Goal: Find specific page/section: Find specific page/section

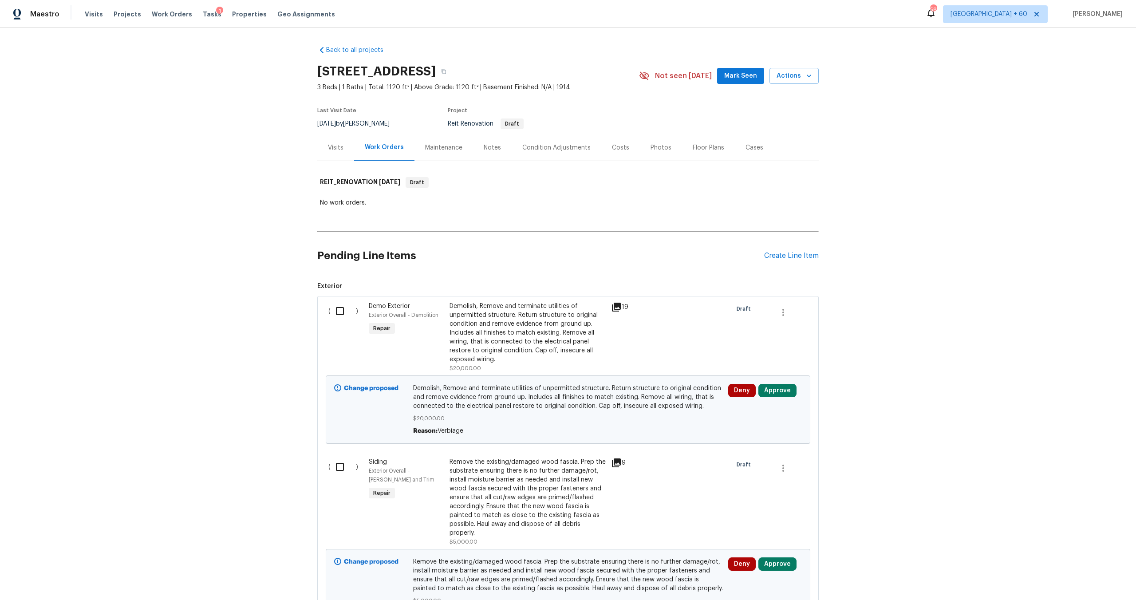
click at [221, 142] on div "Back to all projects [STREET_ADDRESS] 3 Beds | 1 Baths | Total: 1120 ft² | Abov…" at bounding box center [568, 314] width 1136 height 572
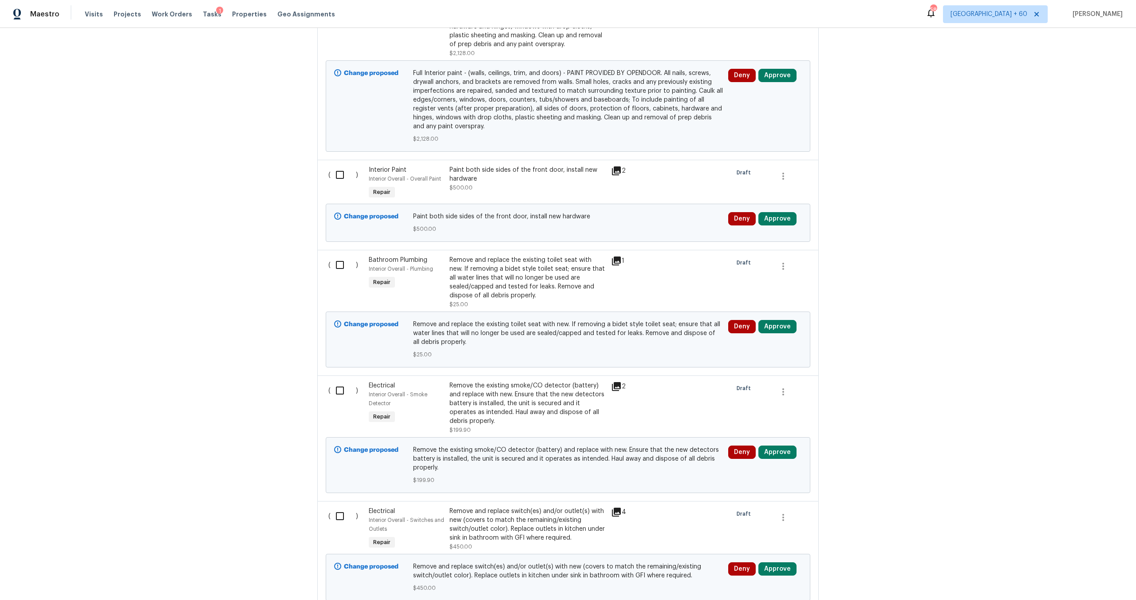
scroll to position [4001, 0]
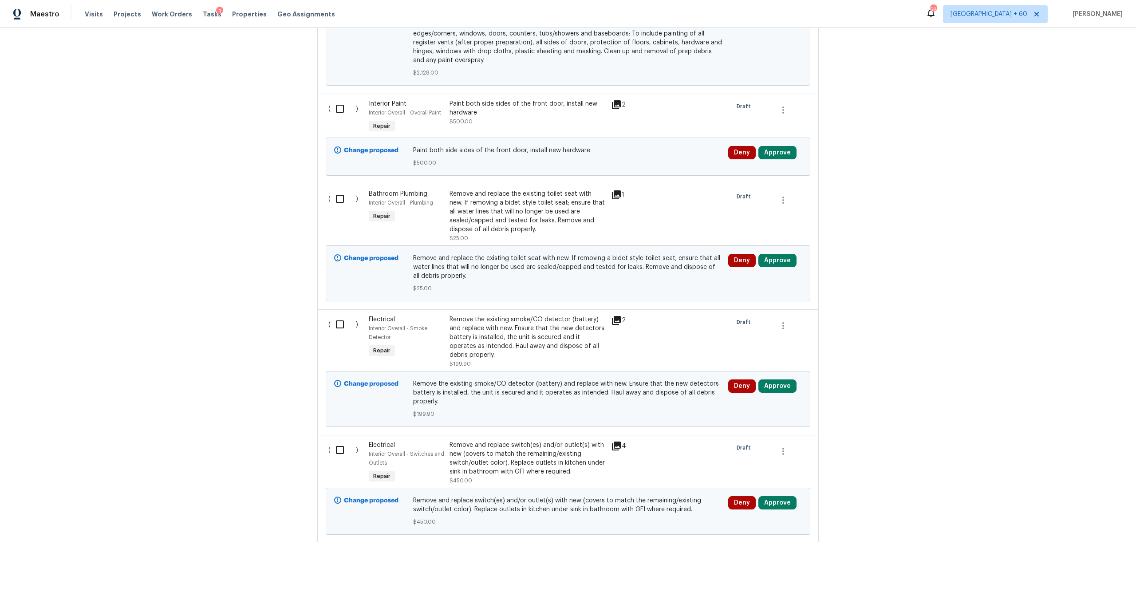
click at [265, 214] on div "Back to all projects [STREET_ADDRESS] 3 Beds | 1 Baths | Total: 1120 ft² | Abov…" at bounding box center [568, 314] width 1136 height 572
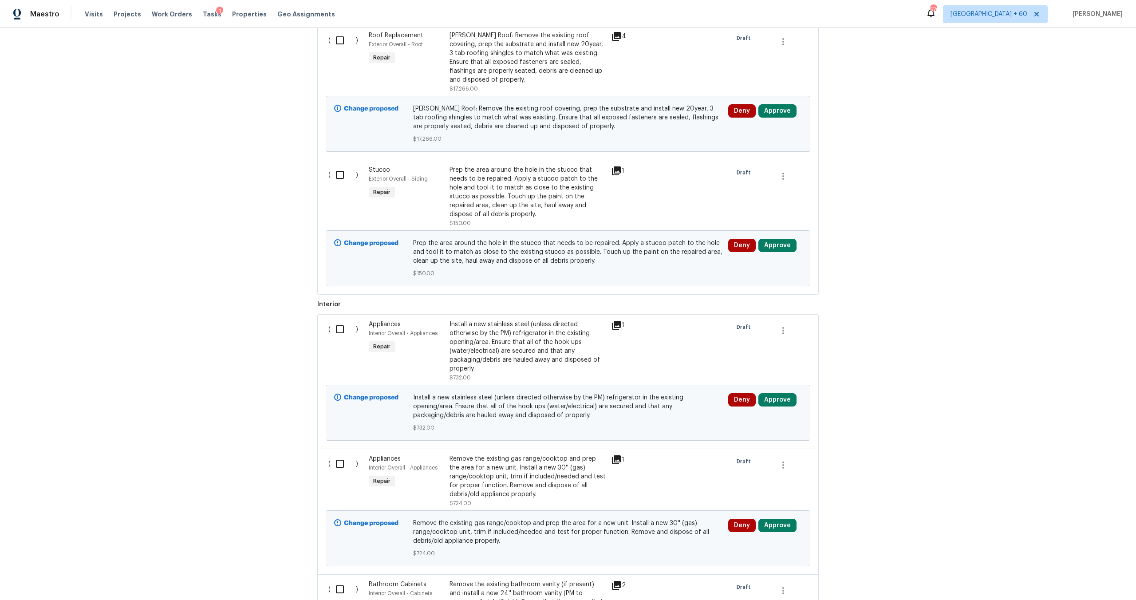
scroll to position [1715, 0]
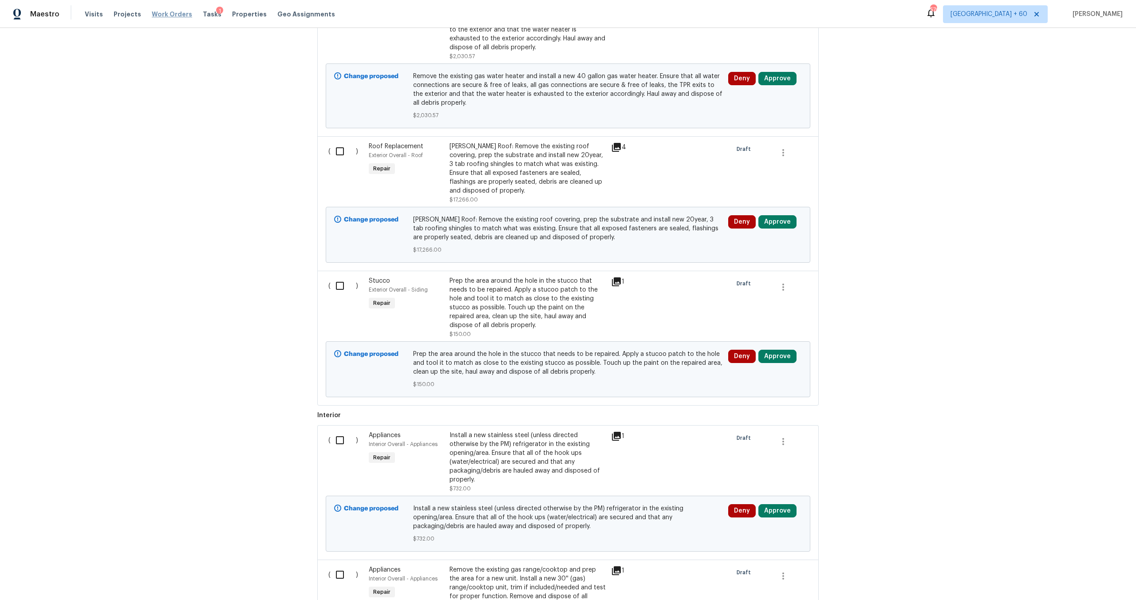
click at [158, 10] on span "Work Orders" at bounding box center [172, 14] width 40 height 9
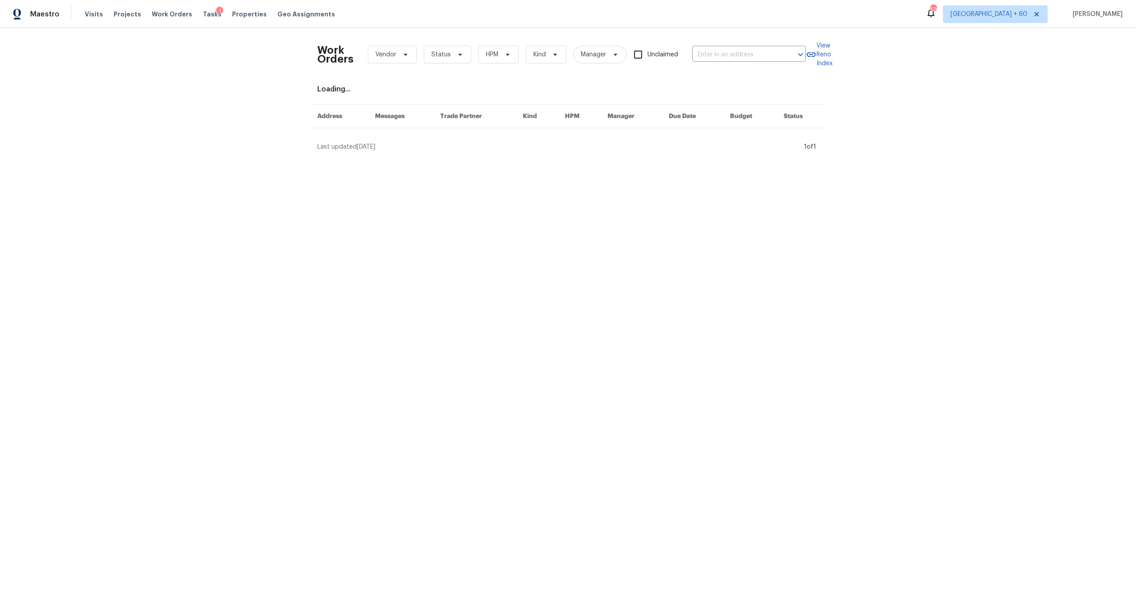
click at [726, 45] on div "Work Orders Vendor Status HPM Kind Manager Unclaimed ​" at bounding box center [561, 54] width 489 height 39
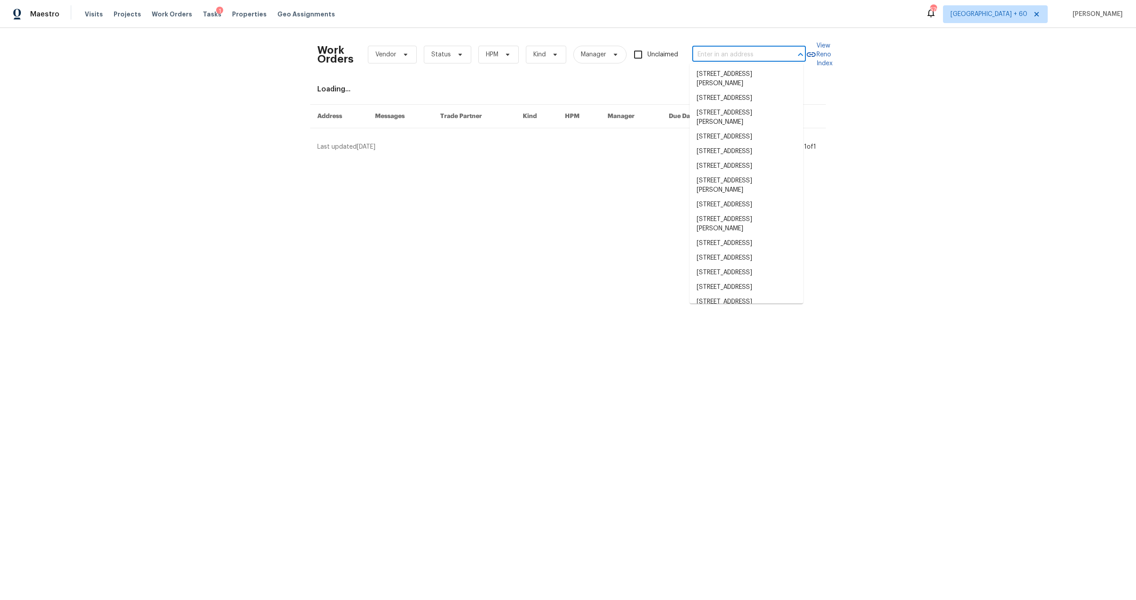
click at [725, 49] on input "text" at bounding box center [736, 55] width 89 height 14
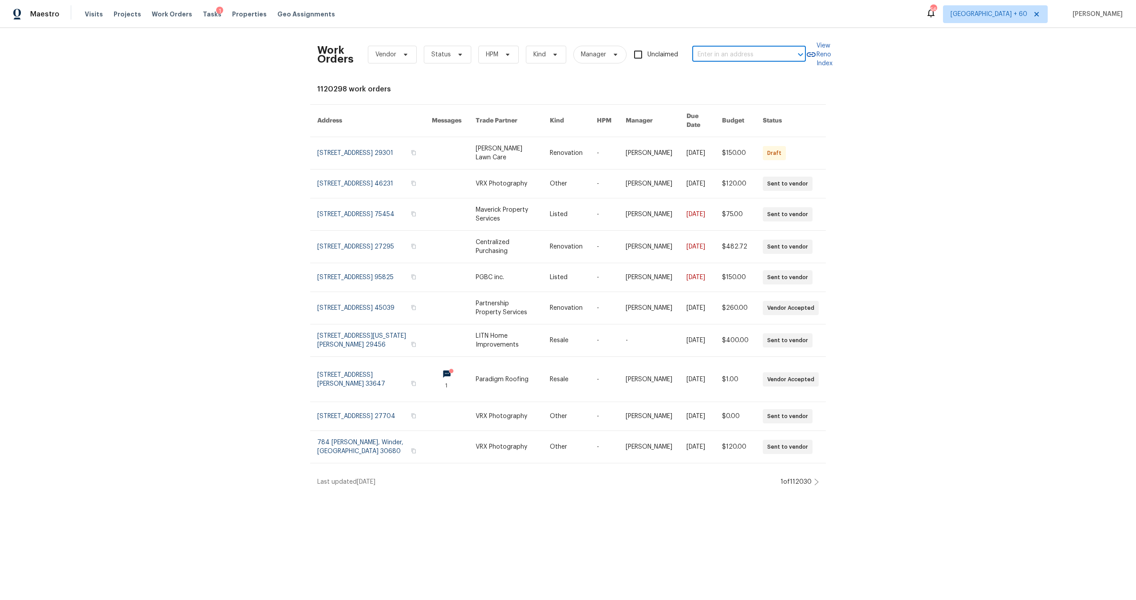
paste input "[STREET_ADDRESS]"
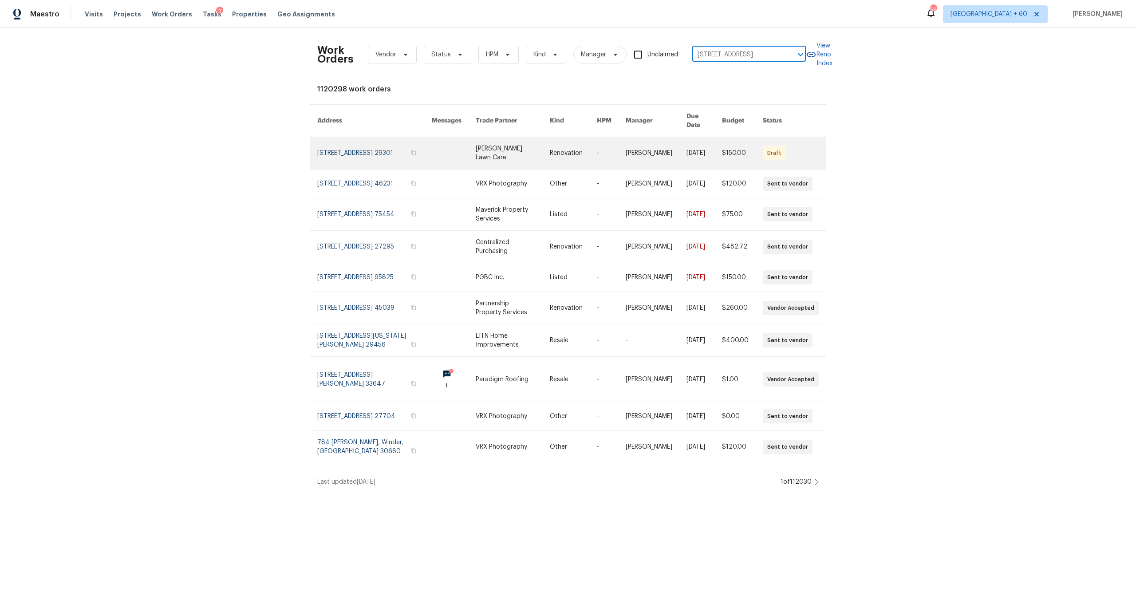
scroll to position [0, 17]
type input "[STREET_ADDRESS]"
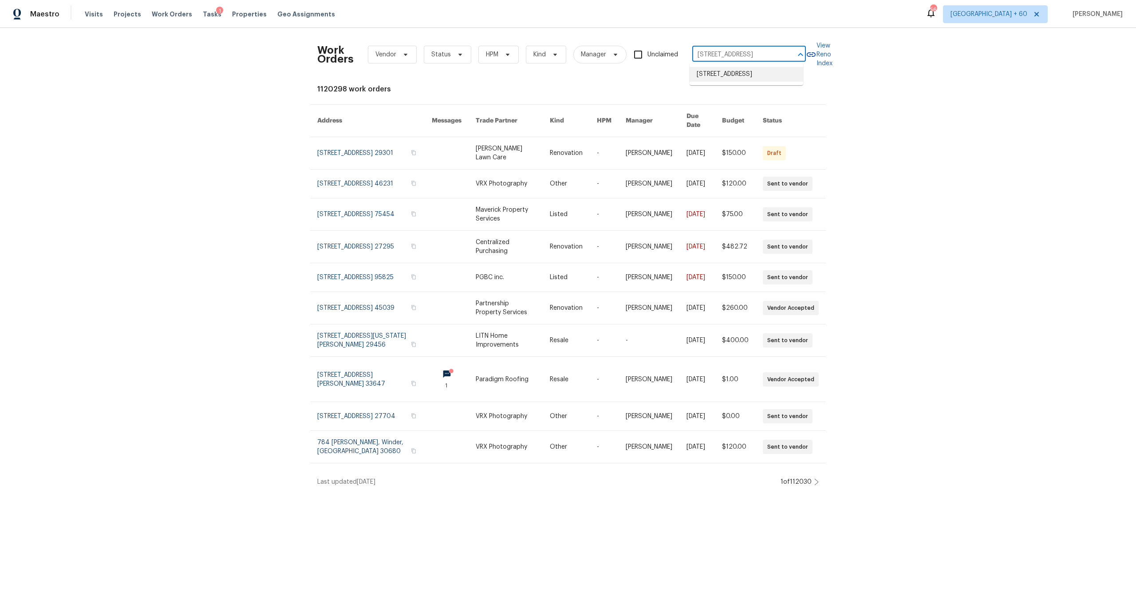
click at [717, 75] on li "[STREET_ADDRESS]" at bounding box center [747, 74] width 114 height 15
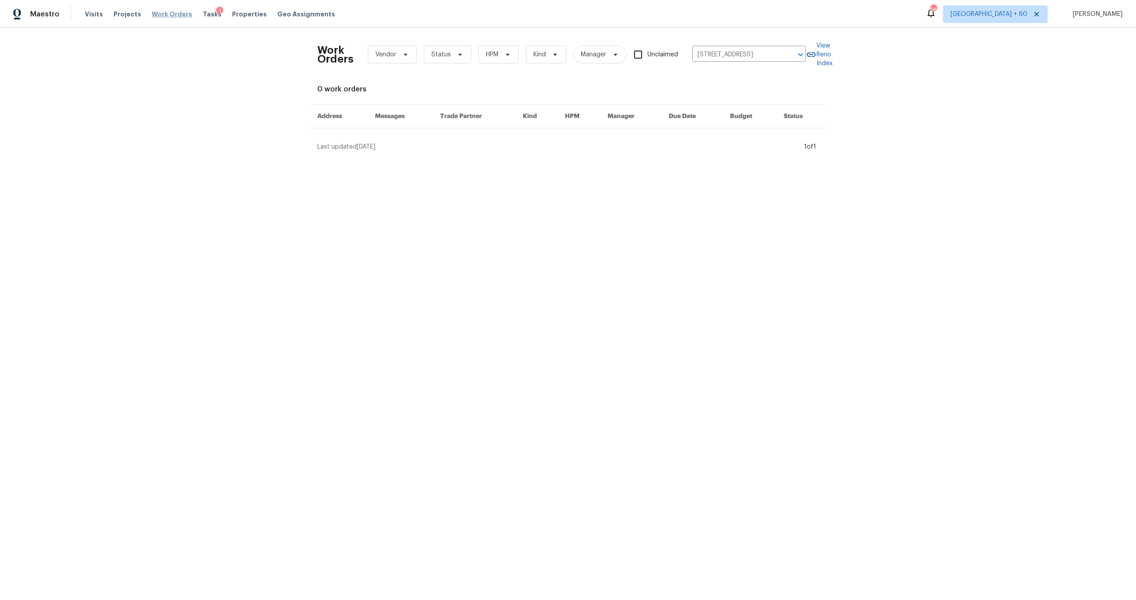
click at [171, 12] on span "Work Orders" at bounding box center [172, 14] width 40 height 9
click at [238, 16] on span "Properties" at bounding box center [249, 14] width 35 height 9
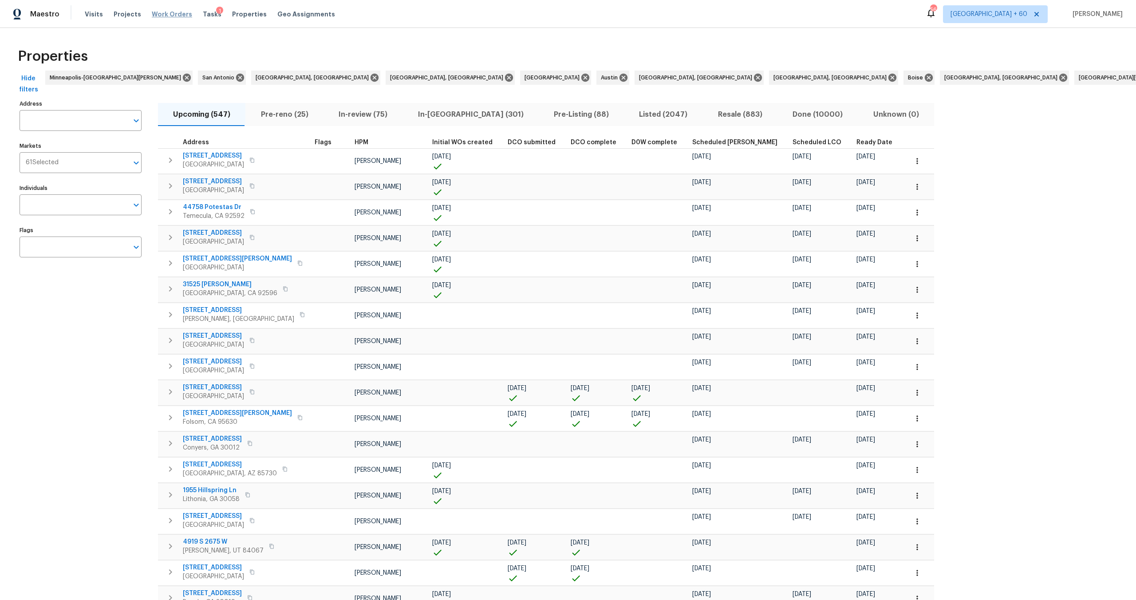
click at [168, 14] on span "Work Orders" at bounding box center [172, 14] width 40 height 9
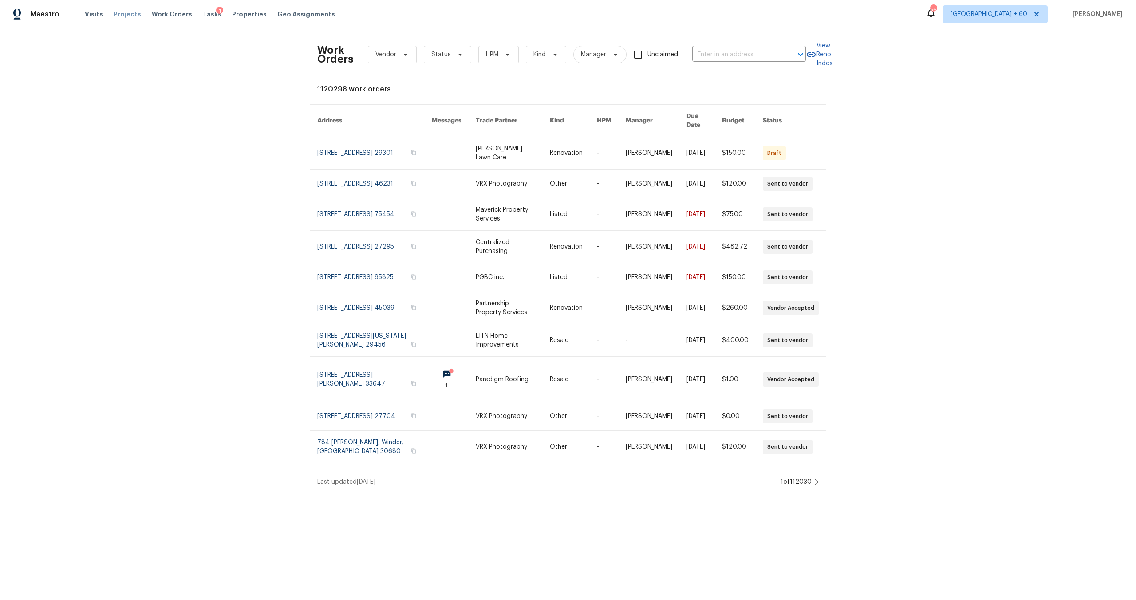
click at [114, 14] on span "Projects" at bounding box center [128, 14] width 28 height 9
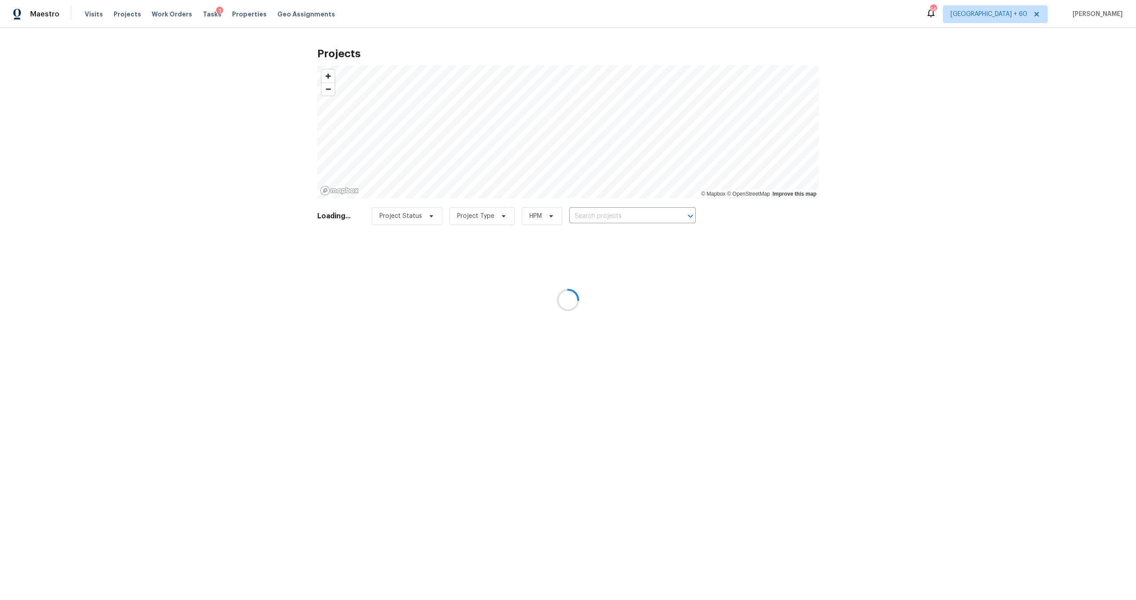
click at [595, 217] on div at bounding box center [568, 300] width 1136 height 600
click at [591, 214] on div at bounding box center [568, 300] width 1136 height 600
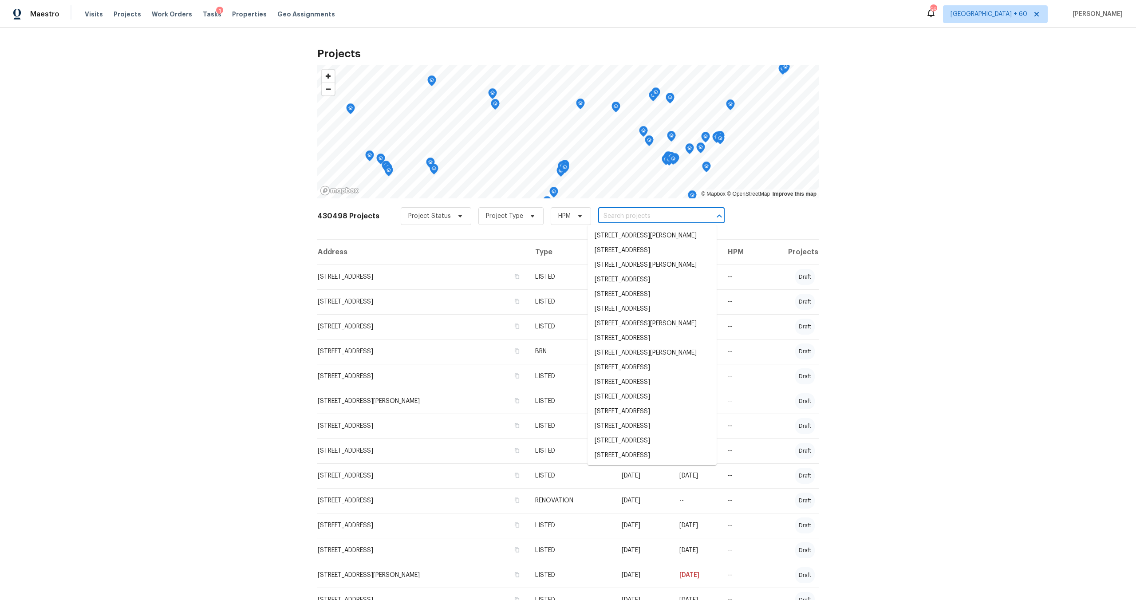
click at [605, 221] on input "text" at bounding box center [649, 216] width 102 height 14
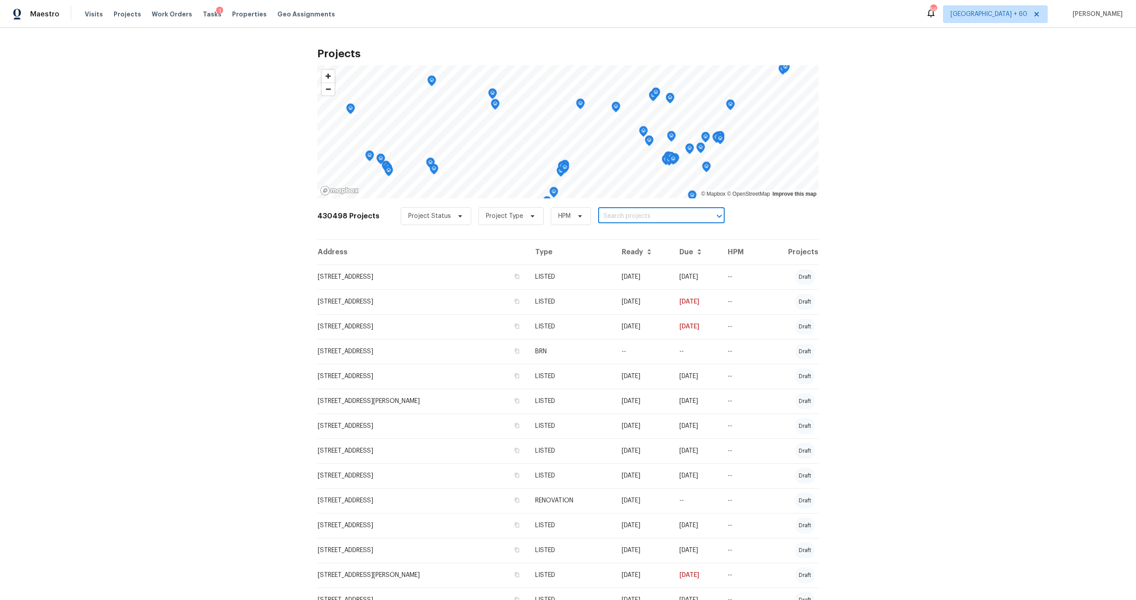
paste input "[STREET_ADDRESS]"
type input "[STREET_ADDRESS]"
click at [595, 235] on li "[STREET_ADDRESS]" at bounding box center [652, 236] width 129 height 15
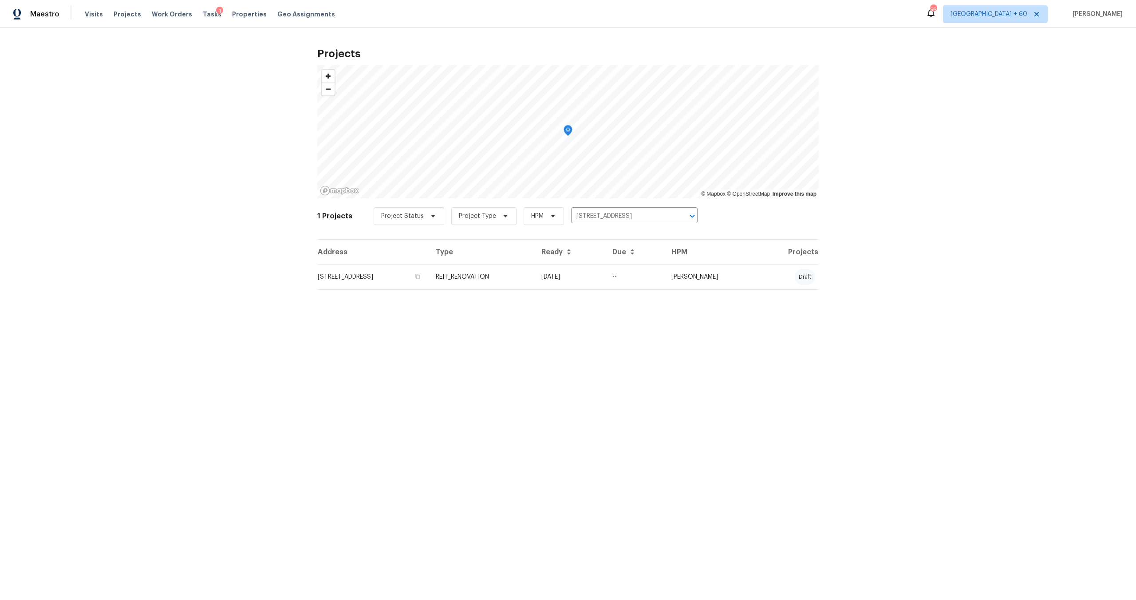
click at [375, 277] on td "[STREET_ADDRESS]" at bounding box center [372, 276] width 111 height 25
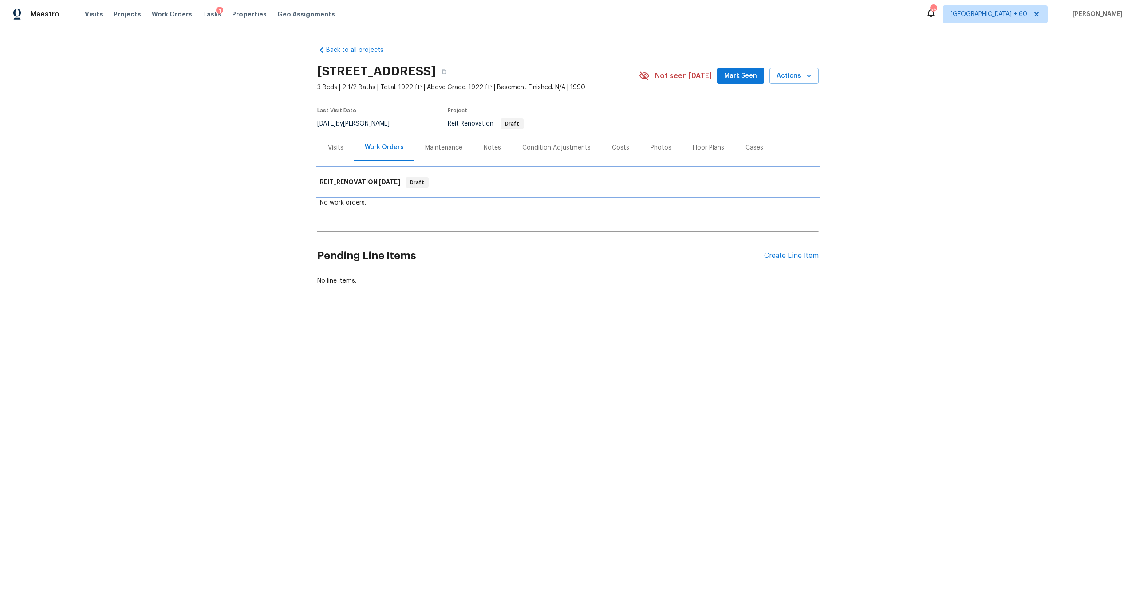
click at [352, 182] on h6 "REIT_RENOVATION [DATE]" at bounding box center [360, 182] width 80 height 11
click at [349, 180] on h6 "REIT_RENOVATION [DATE]" at bounding box center [360, 182] width 80 height 11
click at [640, 277] on div "No line items." at bounding box center [567, 280] width 501 height 9
click at [529, 142] on div "Condition Adjustments" at bounding box center [557, 147] width 90 height 26
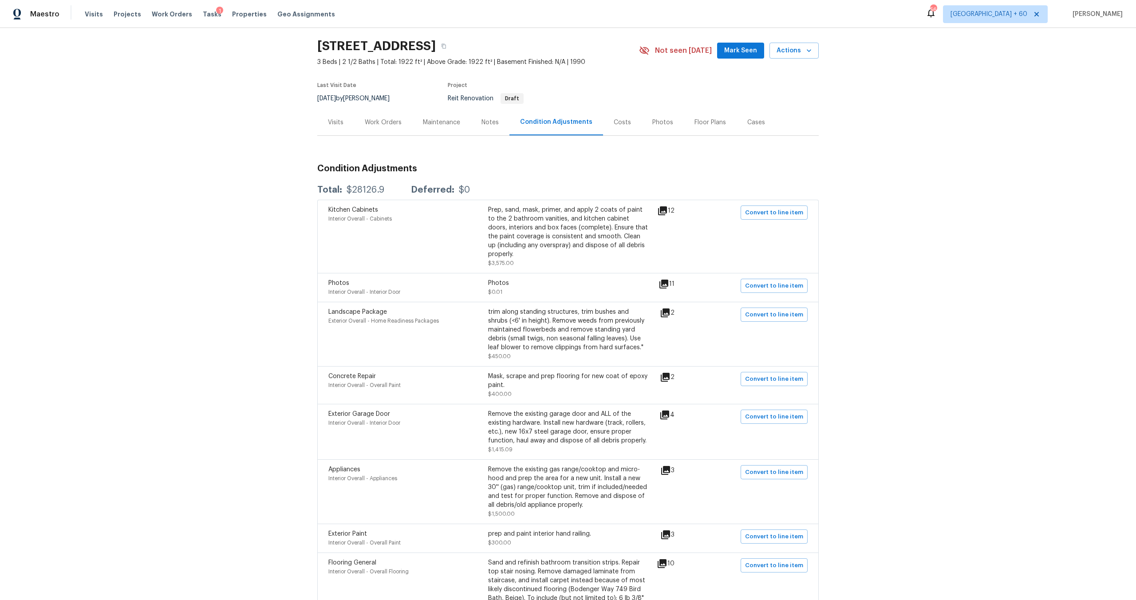
scroll to position [79, 0]
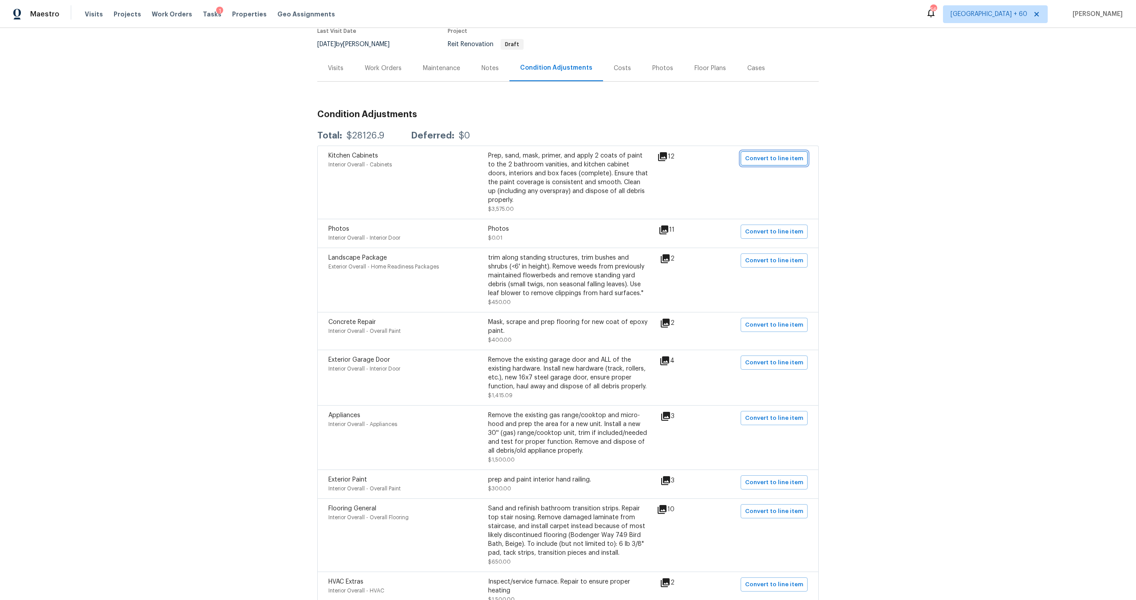
click at [778, 160] on span "Convert to line item" at bounding box center [774, 159] width 58 height 10
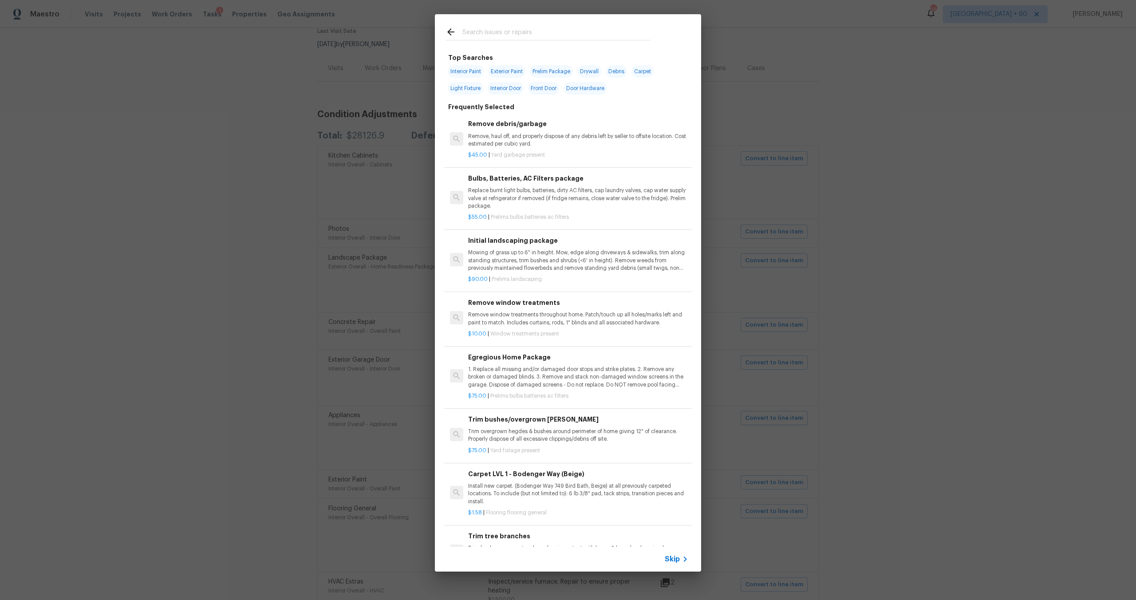
click at [450, 32] on icon at bounding box center [450, 31] width 7 height 7
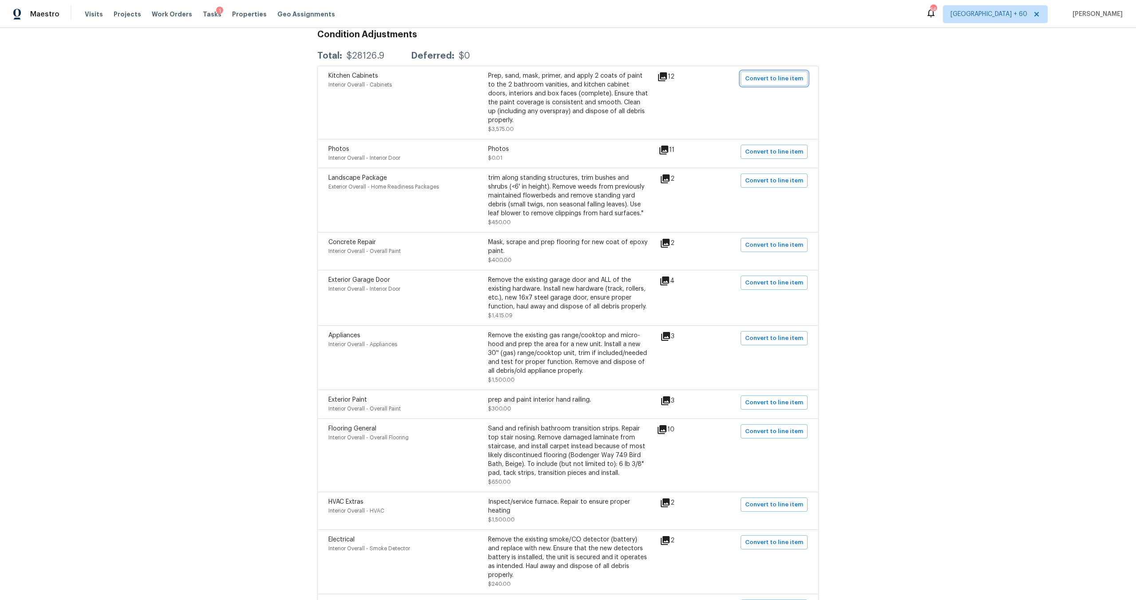
scroll to position [0, 0]
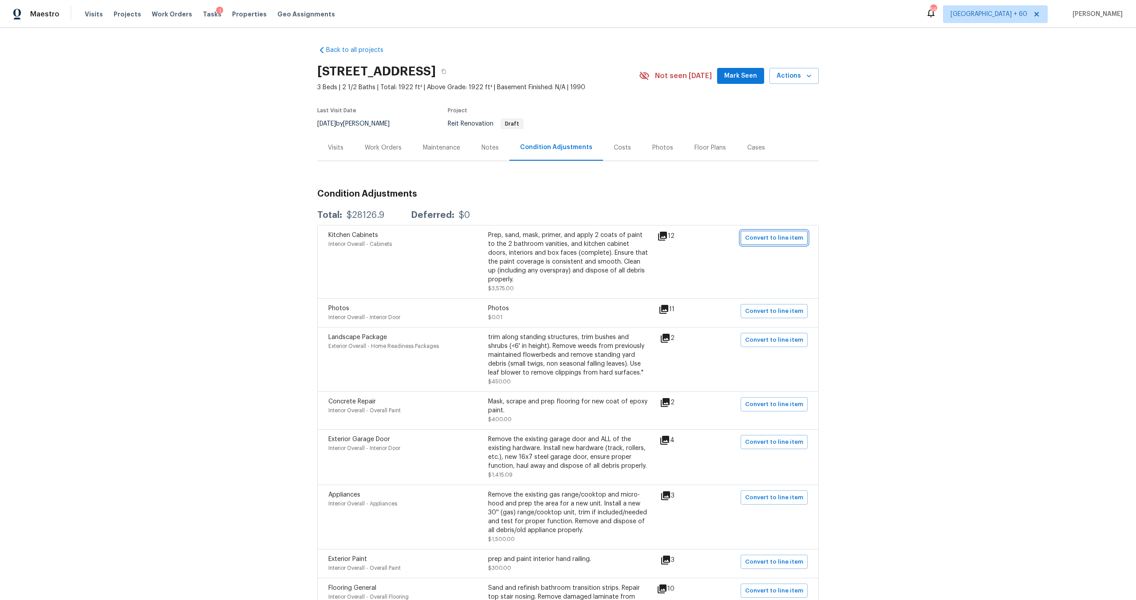
click at [765, 234] on span "Convert to line item" at bounding box center [774, 238] width 58 height 10
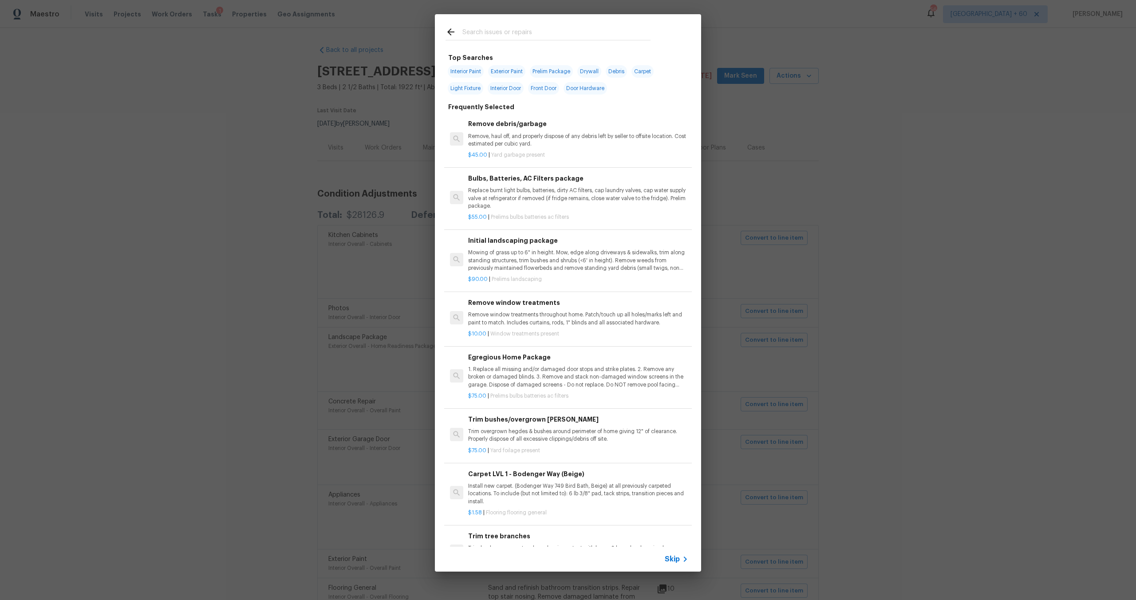
click at [673, 562] on span "Skip" at bounding box center [672, 559] width 15 height 9
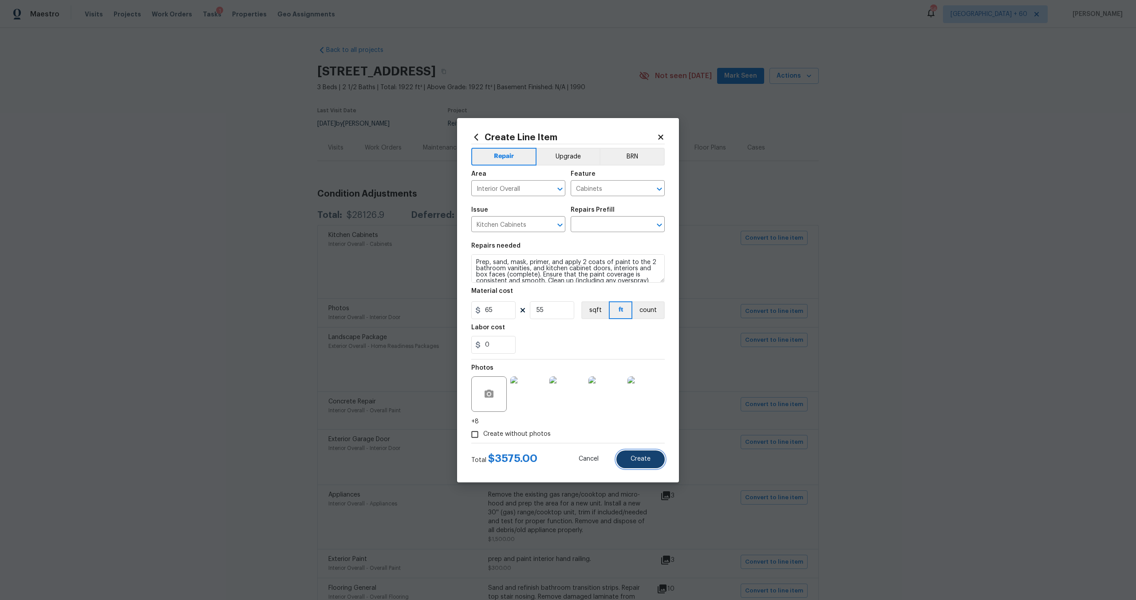
click at [638, 462] on button "Create" at bounding box center [640, 459] width 48 height 18
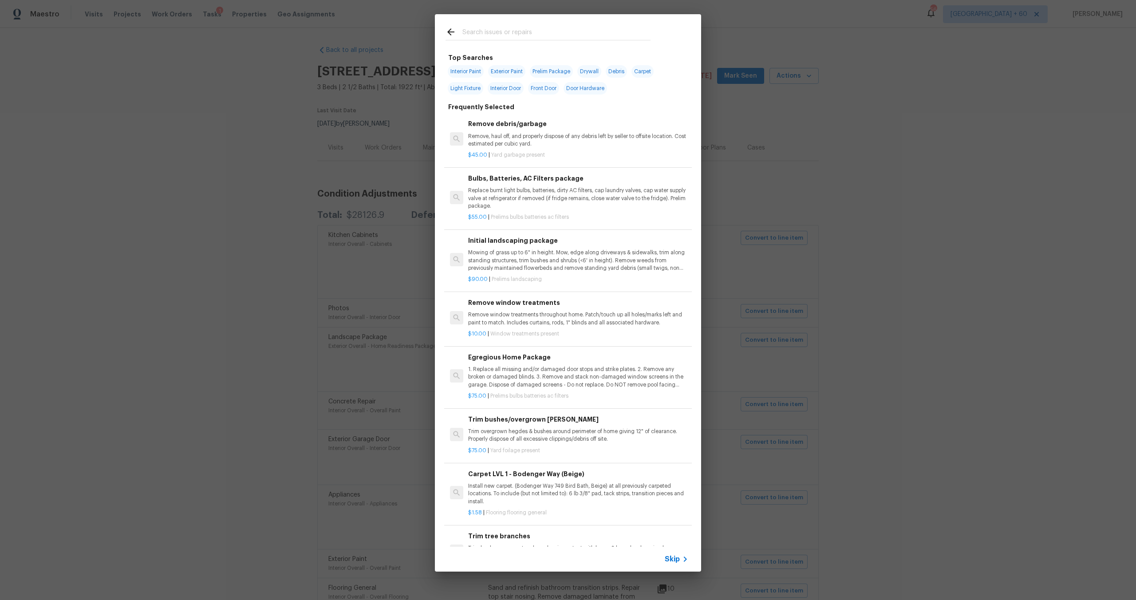
click at [684, 557] on icon at bounding box center [685, 559] width 3 height 5
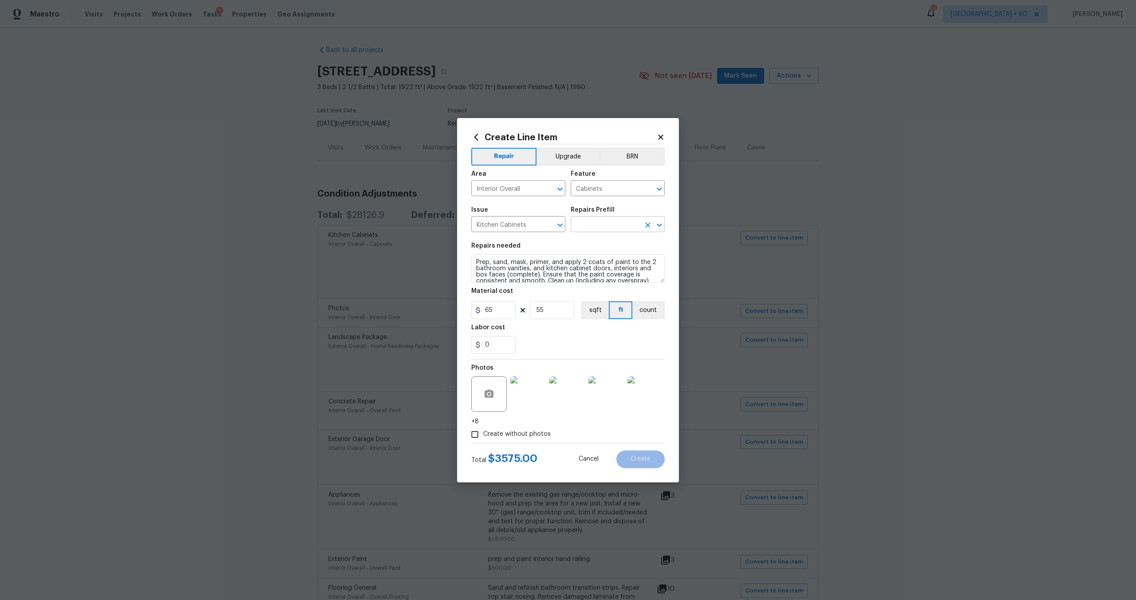
click at [595, 229] on input "text" at bounding box center [605, 225] width 69 height 14
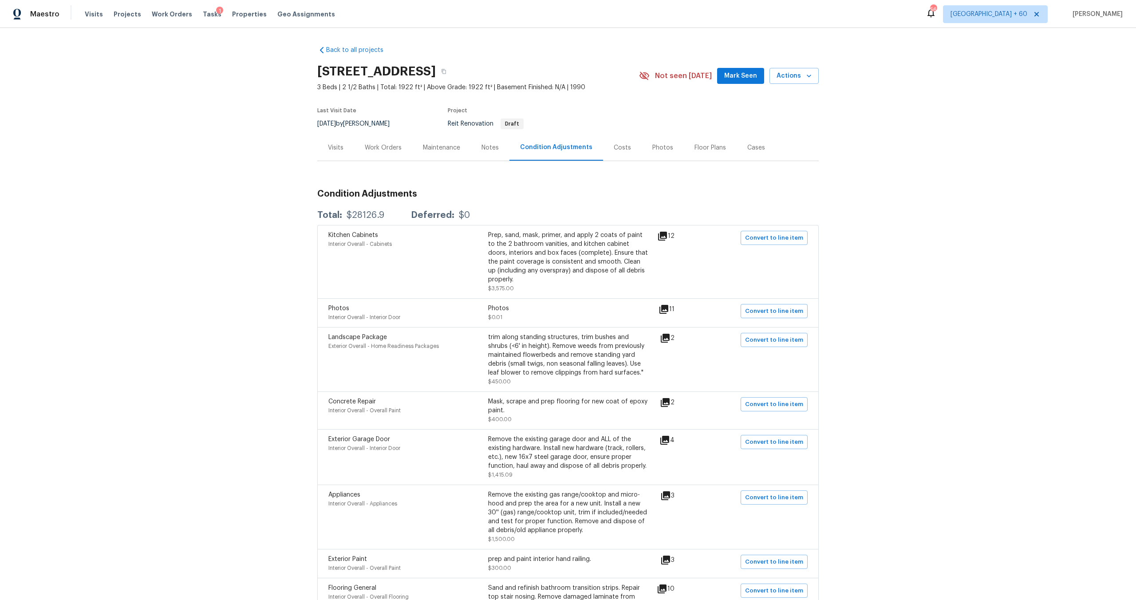
click at [392, 148] on div "Work Orders" at bounding box center [383, 147] width 37 height 9
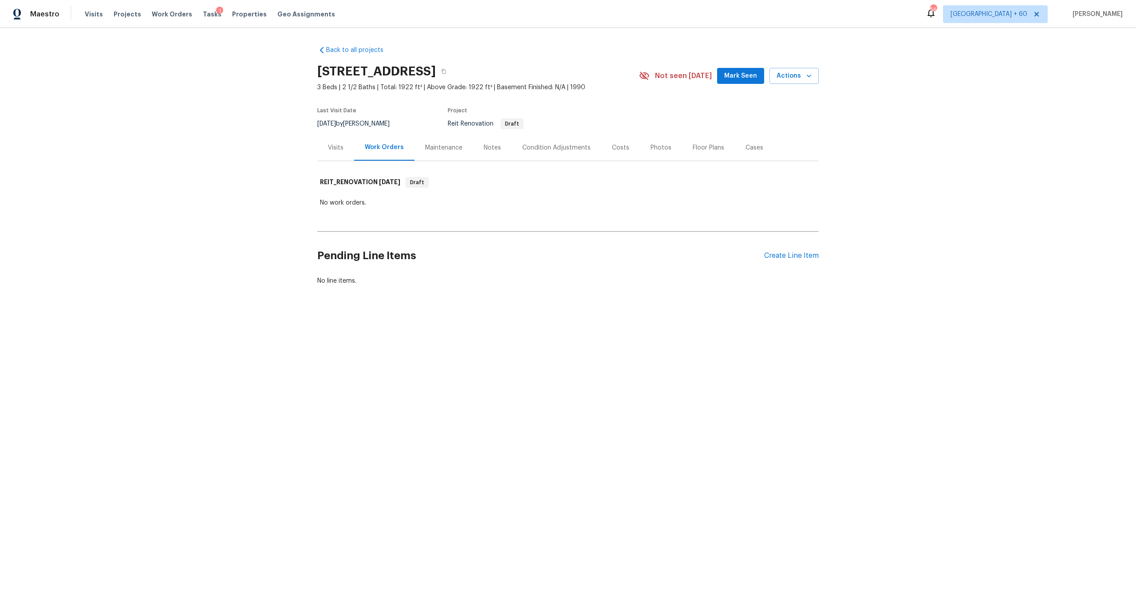
click at [484, 147] on div "Notes" at bounding box center [492, 147] width 17 height 9
click at [567, 145] on div "Condition Adjustments" at bounding box center [555, 147] width 68 height 9
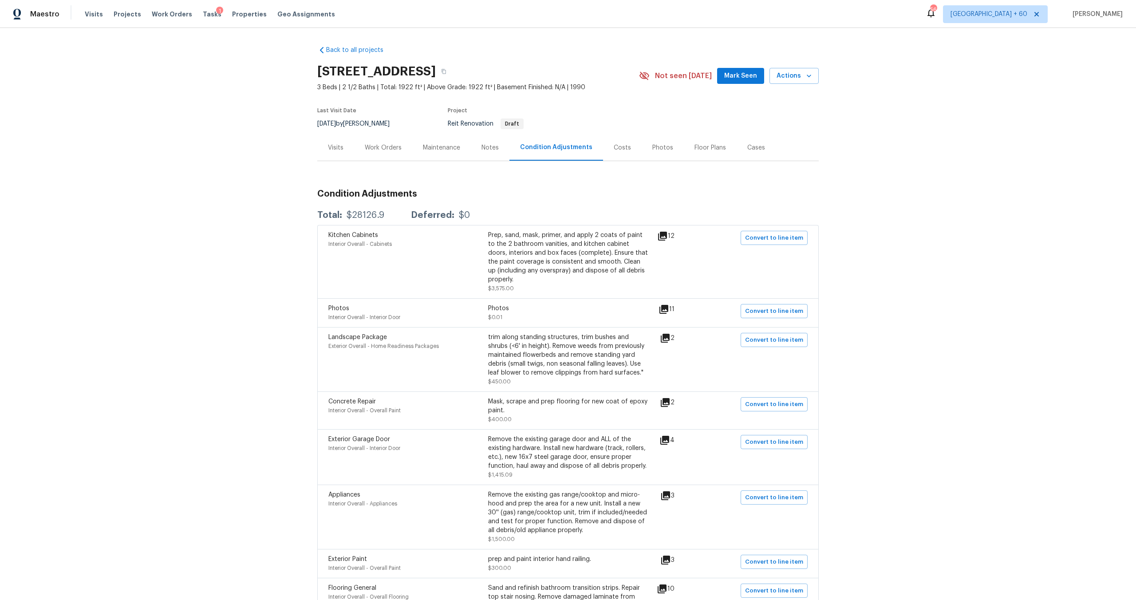
click at [523, 195] on h3 "Condition Adjustments" at bounding box center [567, 193] width 501 height 9
click at [217, 117] on div "Back to all projects [STREET_ADDRESS] 3 Beds | 2 1/2 Baths | Total: 1922 ft² | …" at bounding box center [568, 314] width 1136 height 572
click at [596, 67] on div "[STREET_ADDRESS]" at bounding box center [478, 71] width 322 height 23
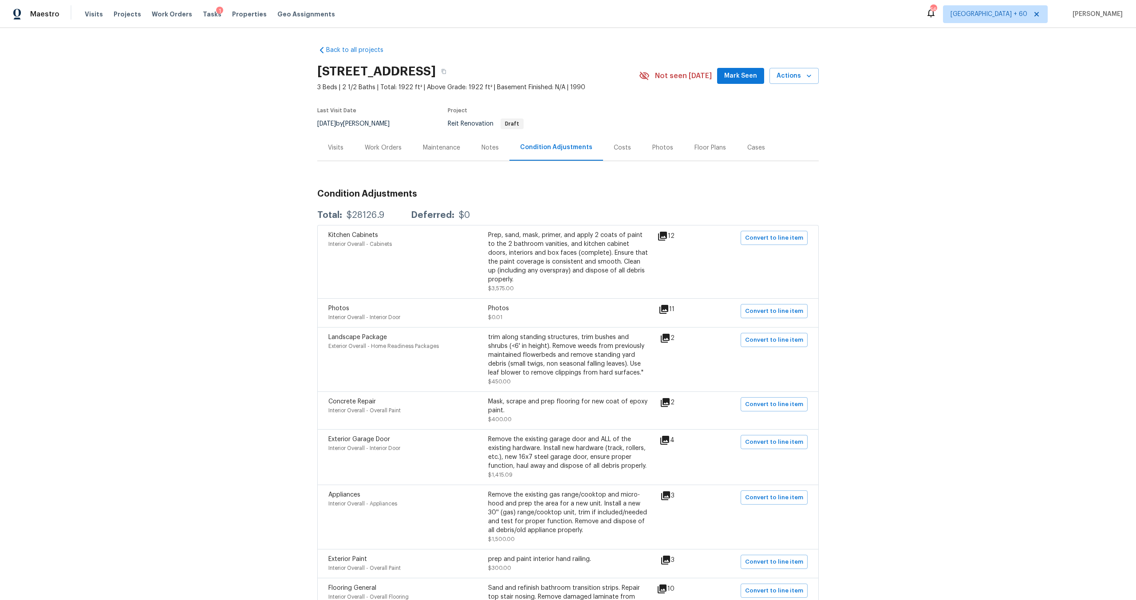
click at [933, 222] on div "Back to all projects [STREET_ADDRESS] 3 Beds | 2 1/2 Baths | Total: 1922 ft² | …" at bounding box center [568, 314] width 1136 height 572
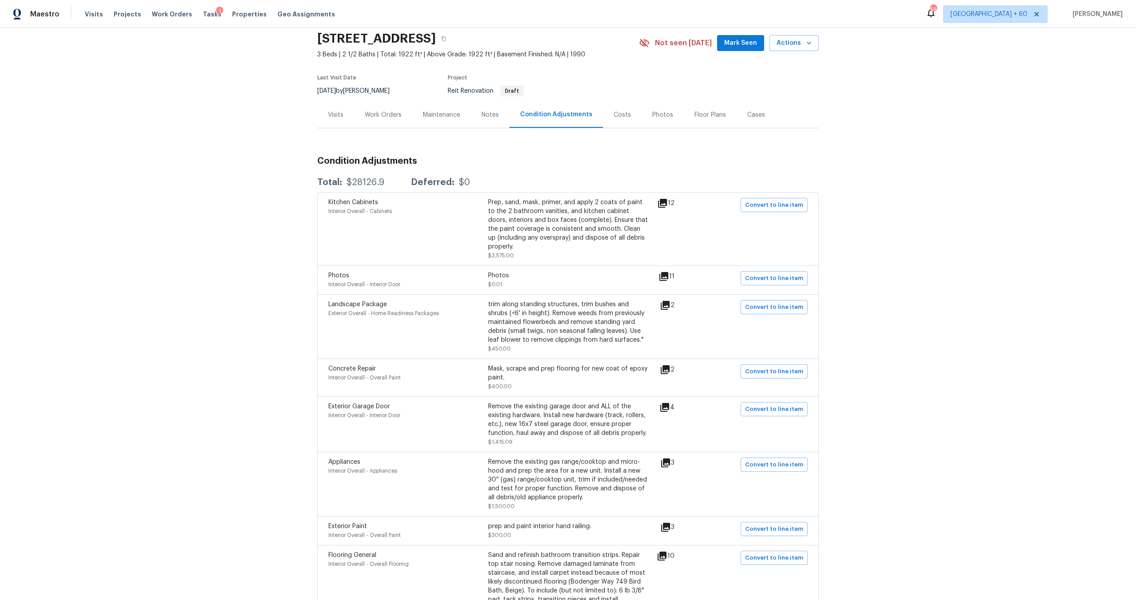
scroll to position [38, 0]
